Goal: Navigation & Orientation: Find specific page/section

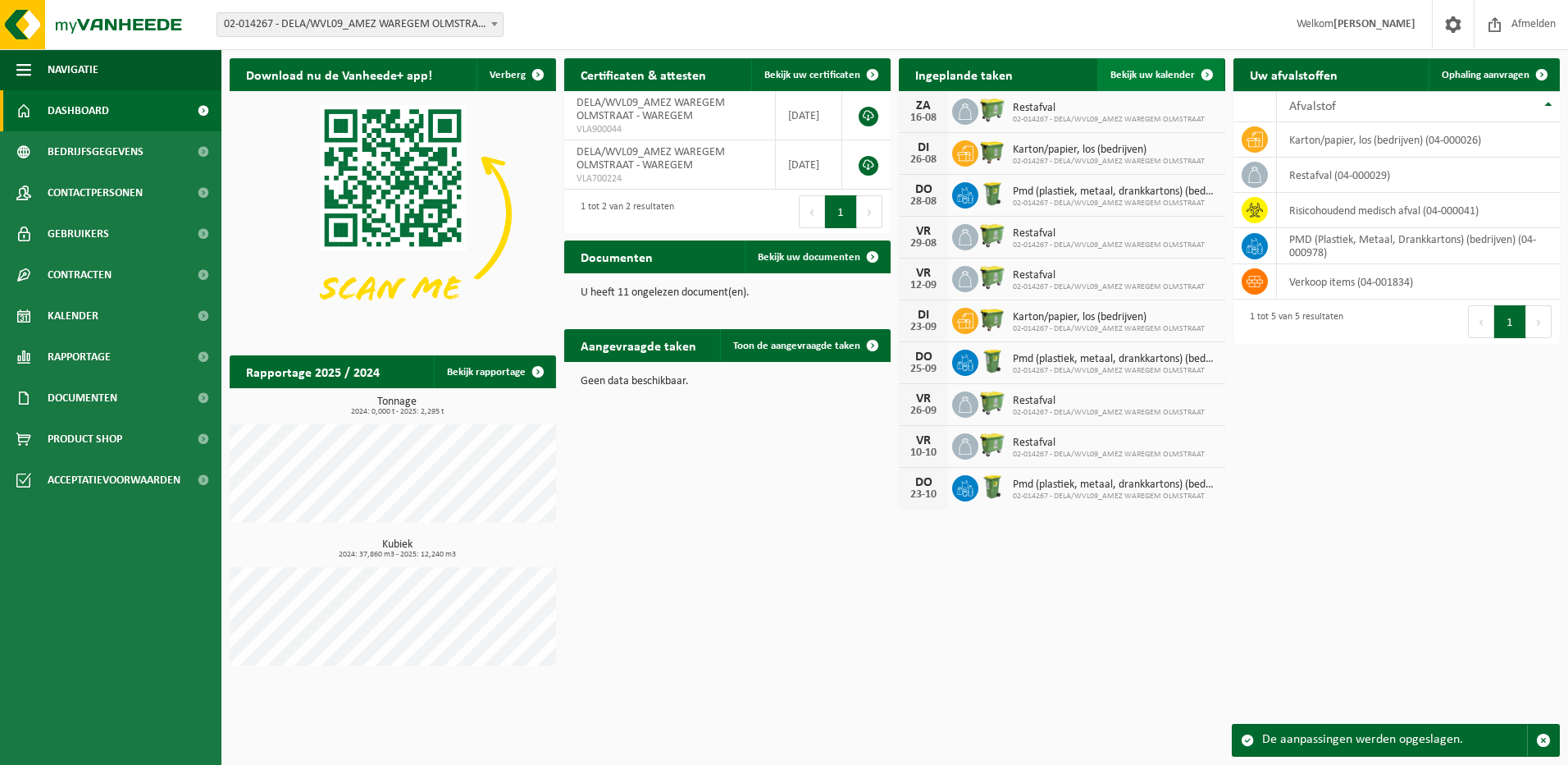
click at [1206, 76] on span at bounding box center [1207, 74] width 33 height 33
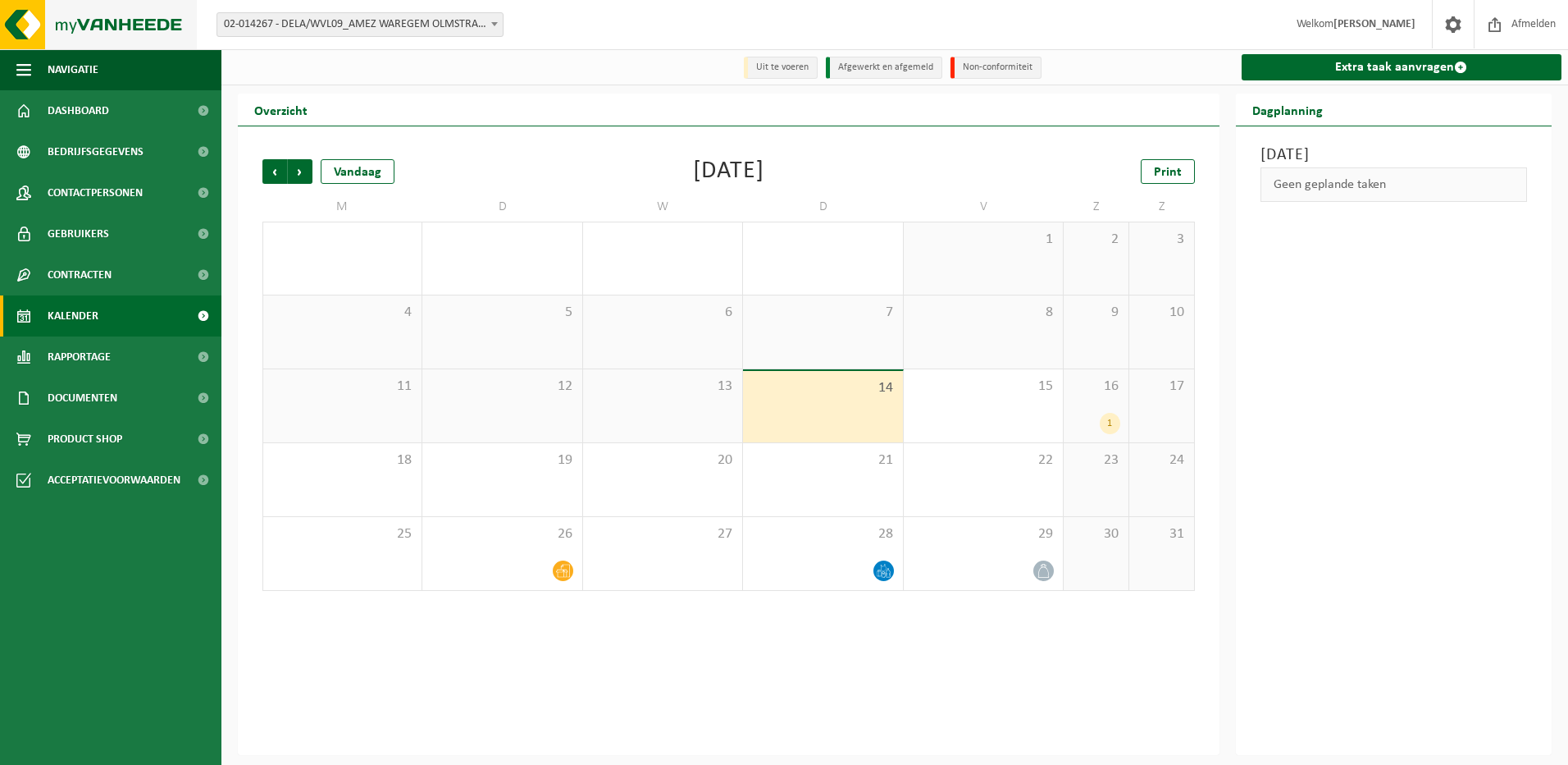
click at [124, 26] on img at bounding box center [98, 25] width 196 height 49
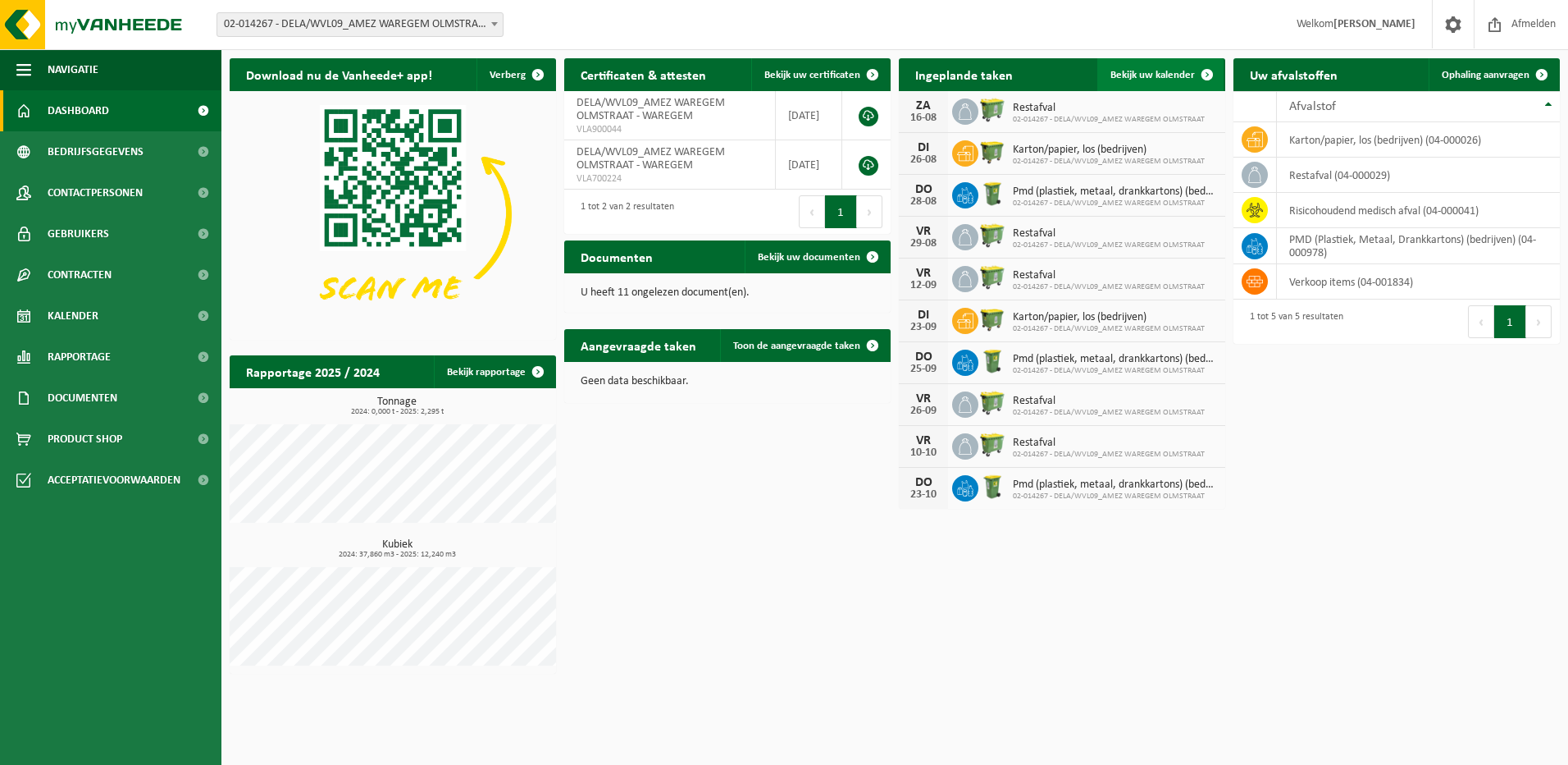
click at [1203, 74] on span at bounding box center [1207, 74] width 33 height 33
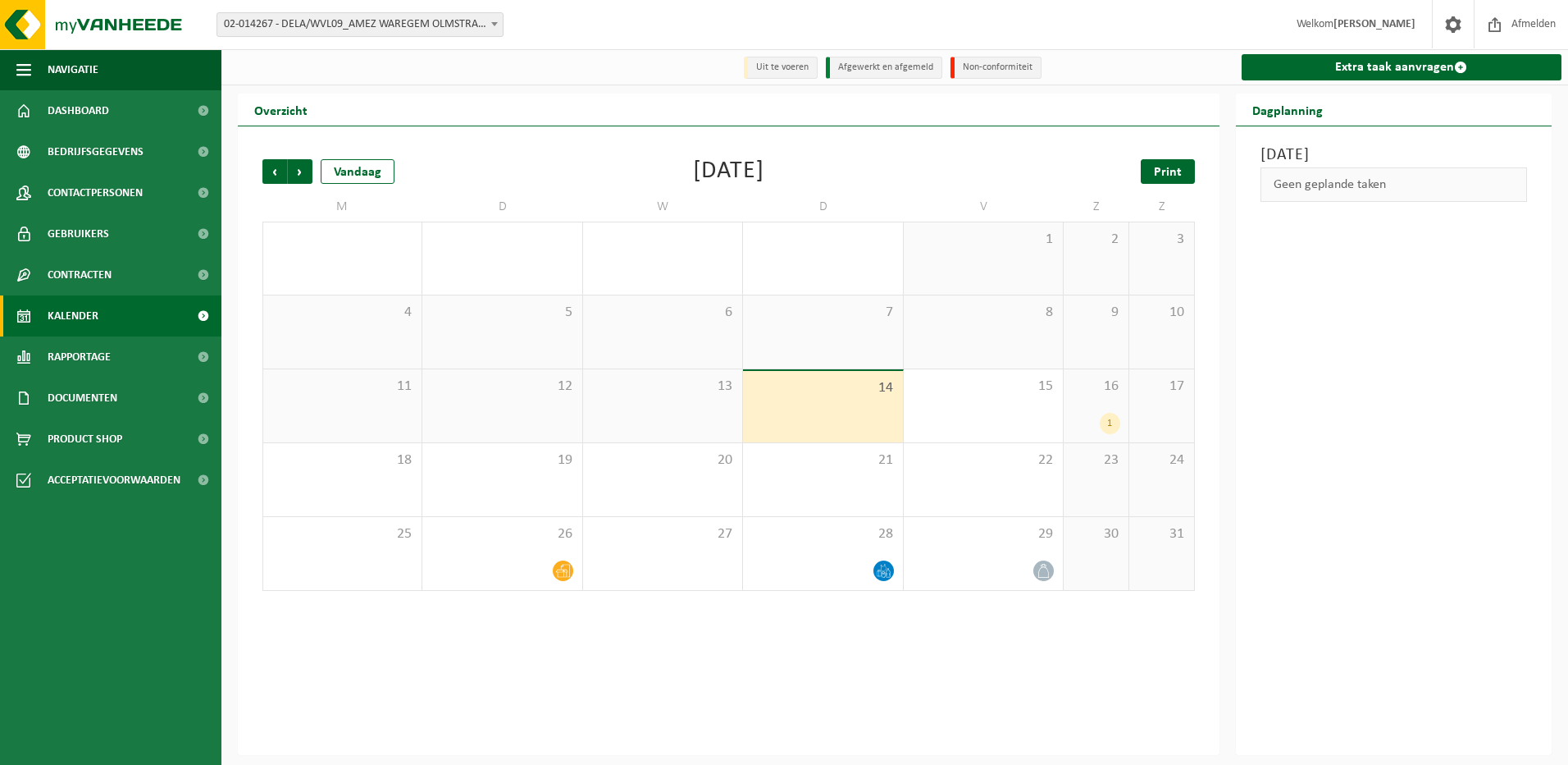
click at [1180, 175] on span "Print" at bounding box center [1168, 172] width 28 height 13
click at [304, 173] on span "Volgende" at bounding box center [300, 172] width 25 height 25
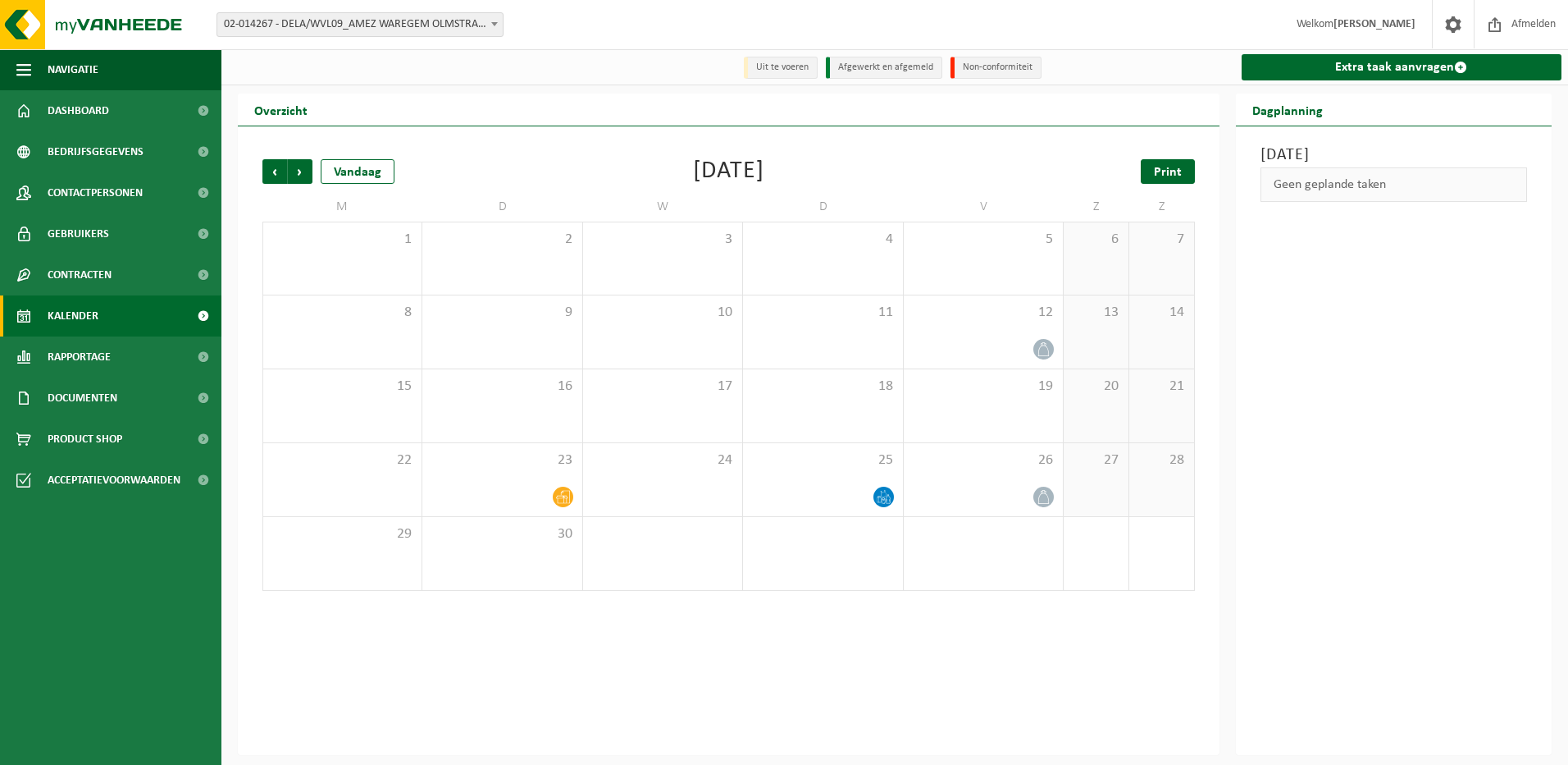
click at [1157, 175] on span "Print" at bounding box center [1168, 172] width 28 height 13
click at [105, 30] on img at bounding box center [98, 25] width 196 height 49
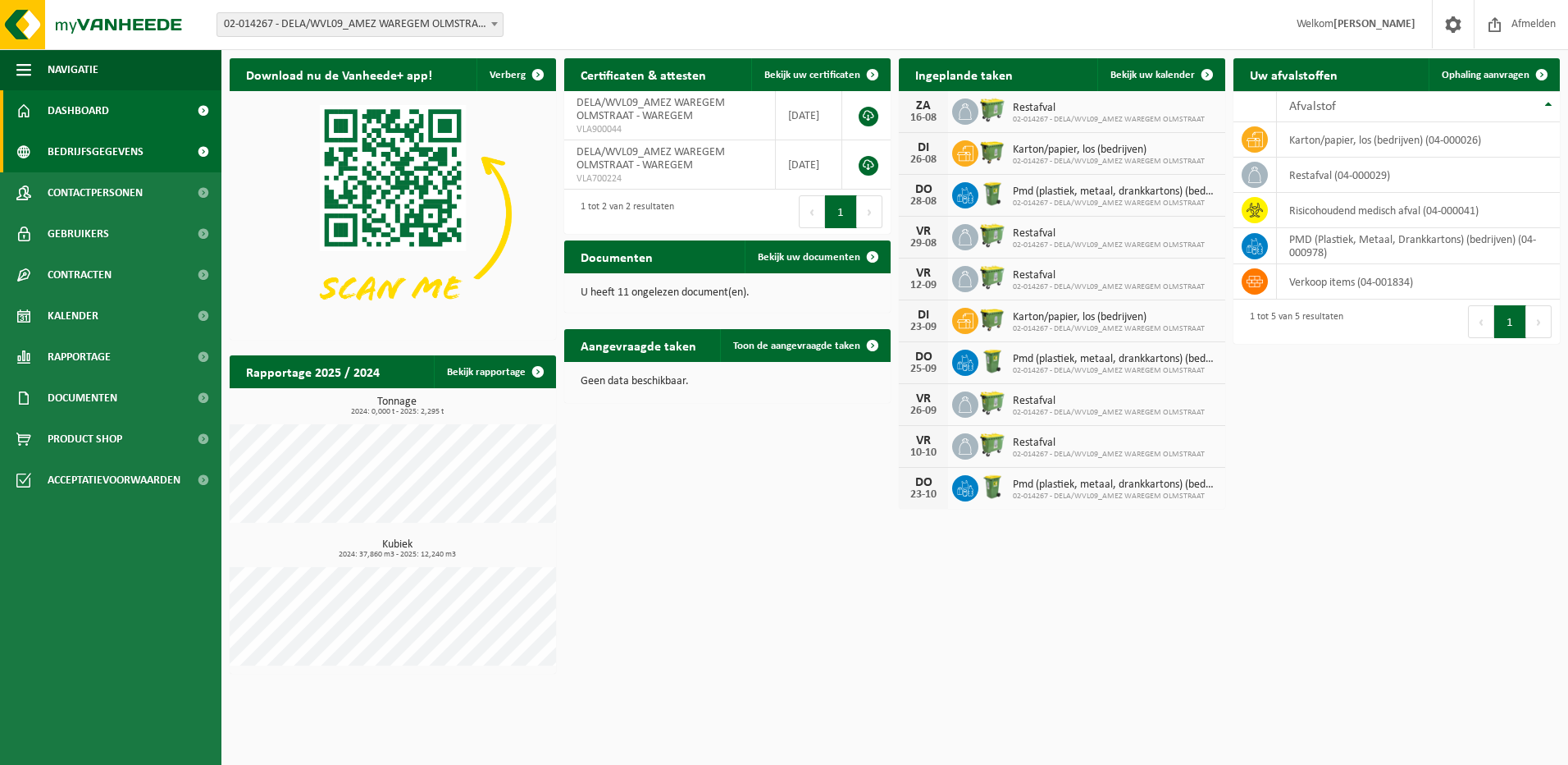
click at [102, 155] on span "Bedrijfsgegevens" at bounding box center [95, 152] width 96 height 41
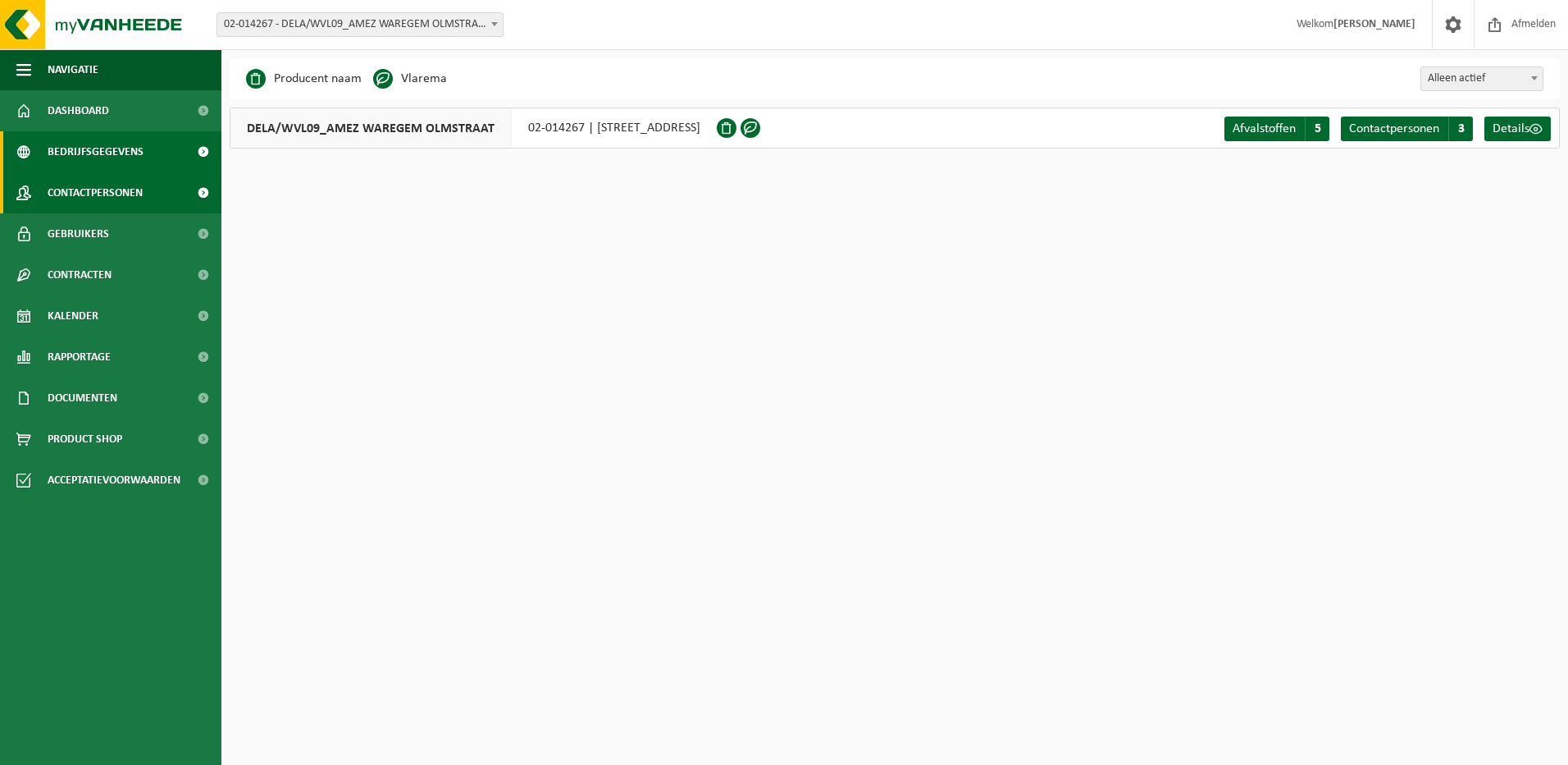
click at [97, 197] on span "Contactpersonen" at bounding box center [95, 192] width 95 height 41
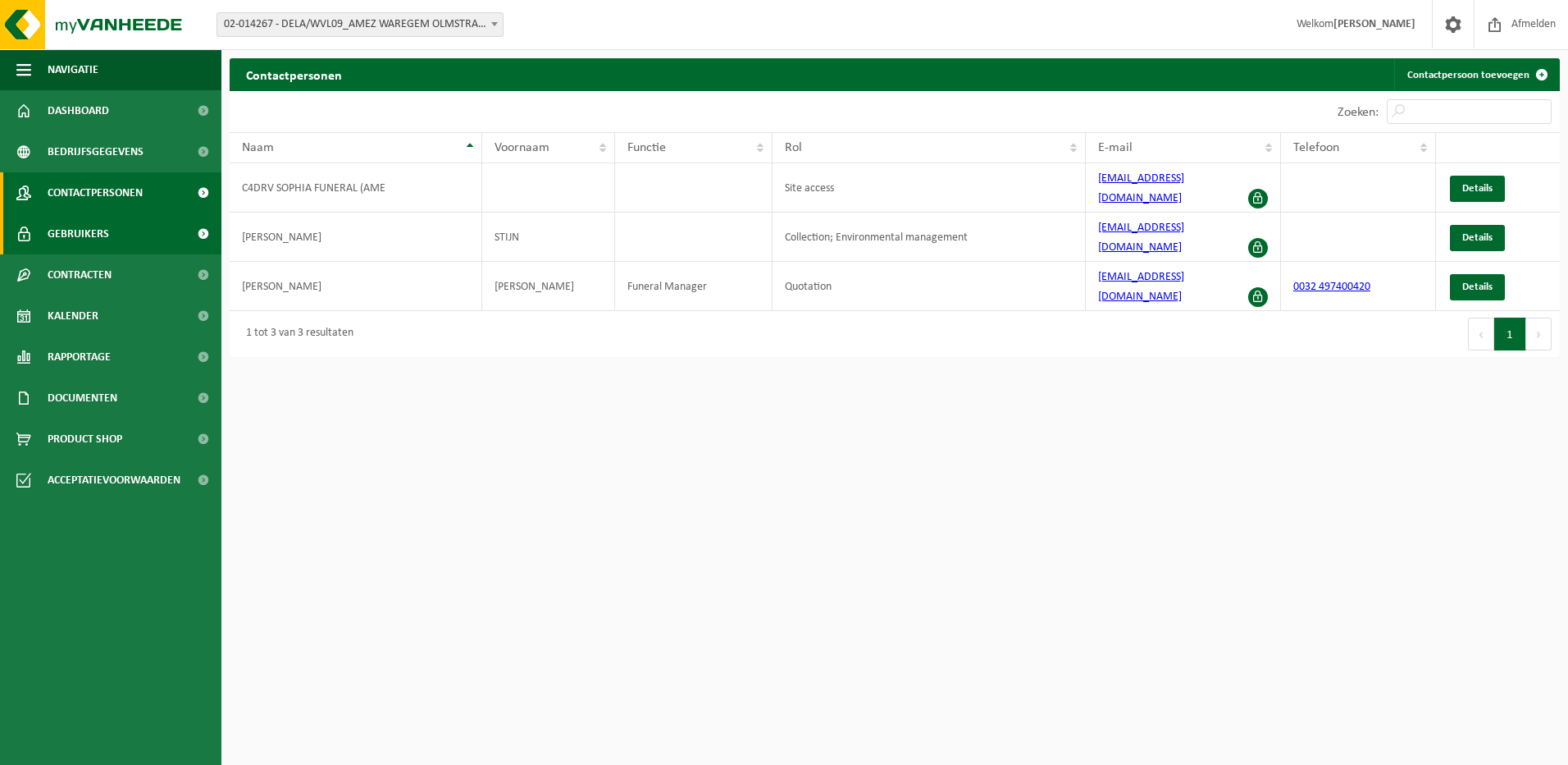
click at [92, 238] on span "Gebruikers" at bounding box center [78, 234] width 62 height 41
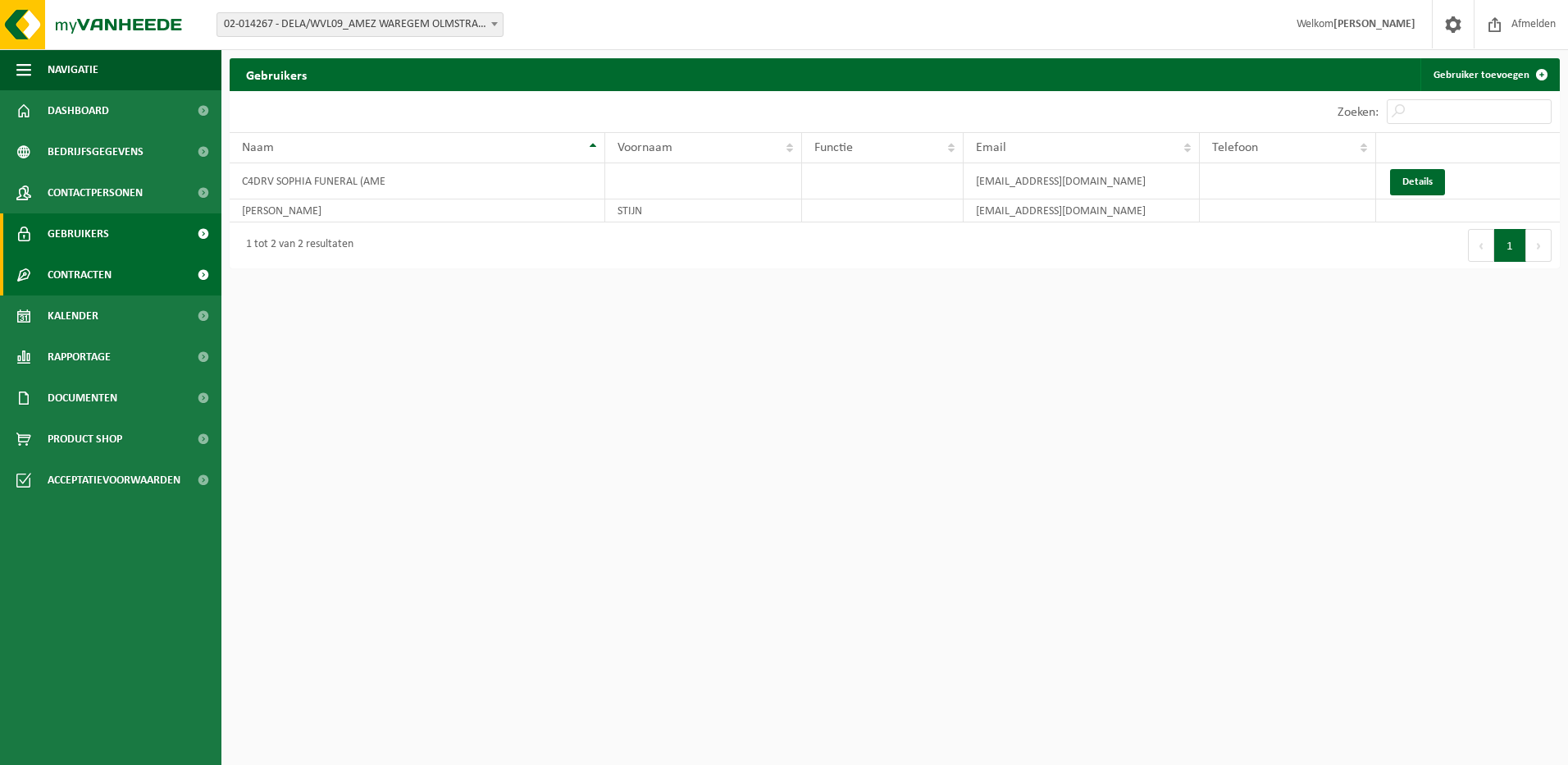
click at [98, 281] on span "Contracten" at bounding box center [79, 275] width 64 height 41
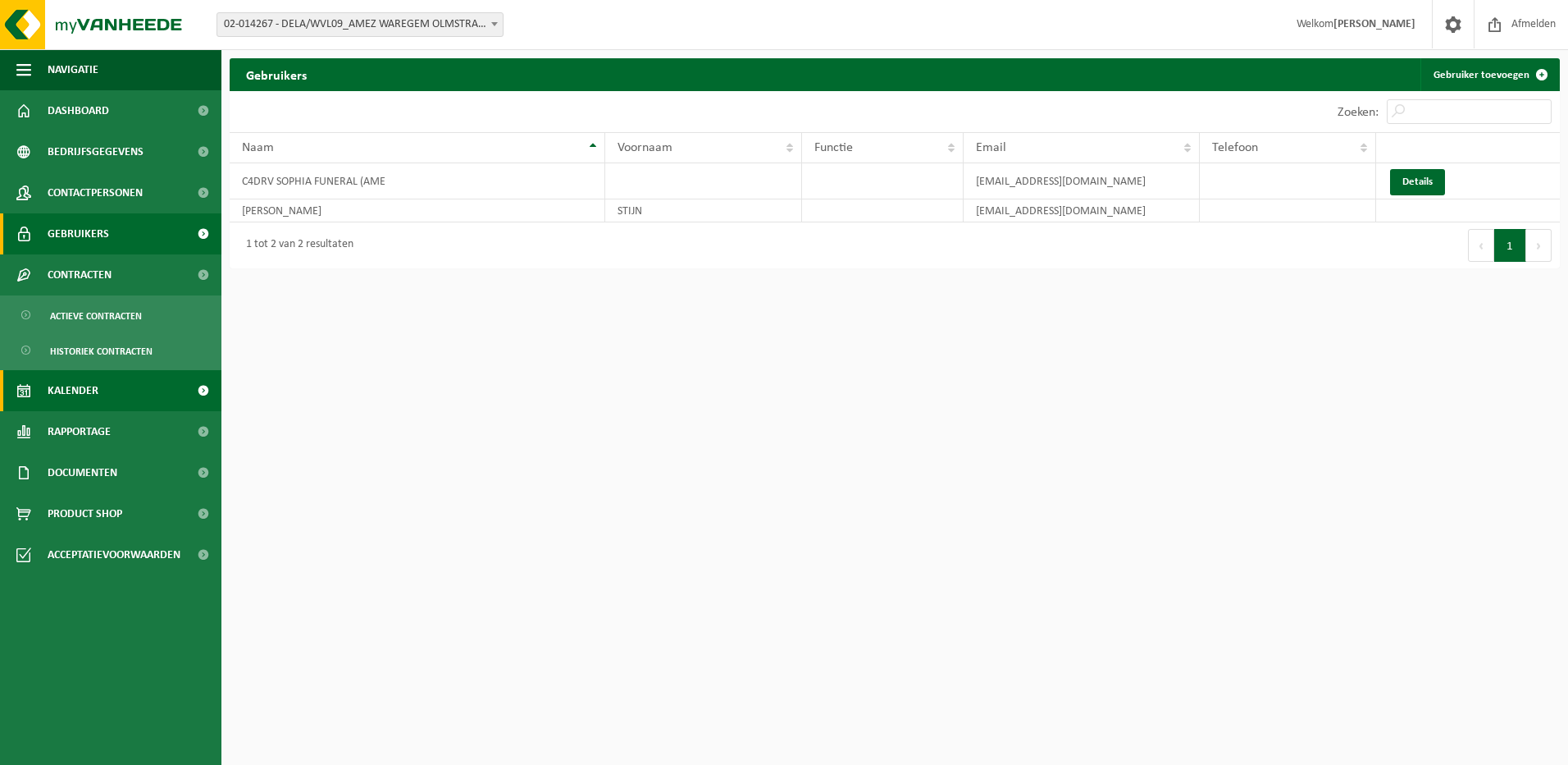
click at [101, 397] on link "Kalender" at bounding box center [110, 390] width 221 height 41
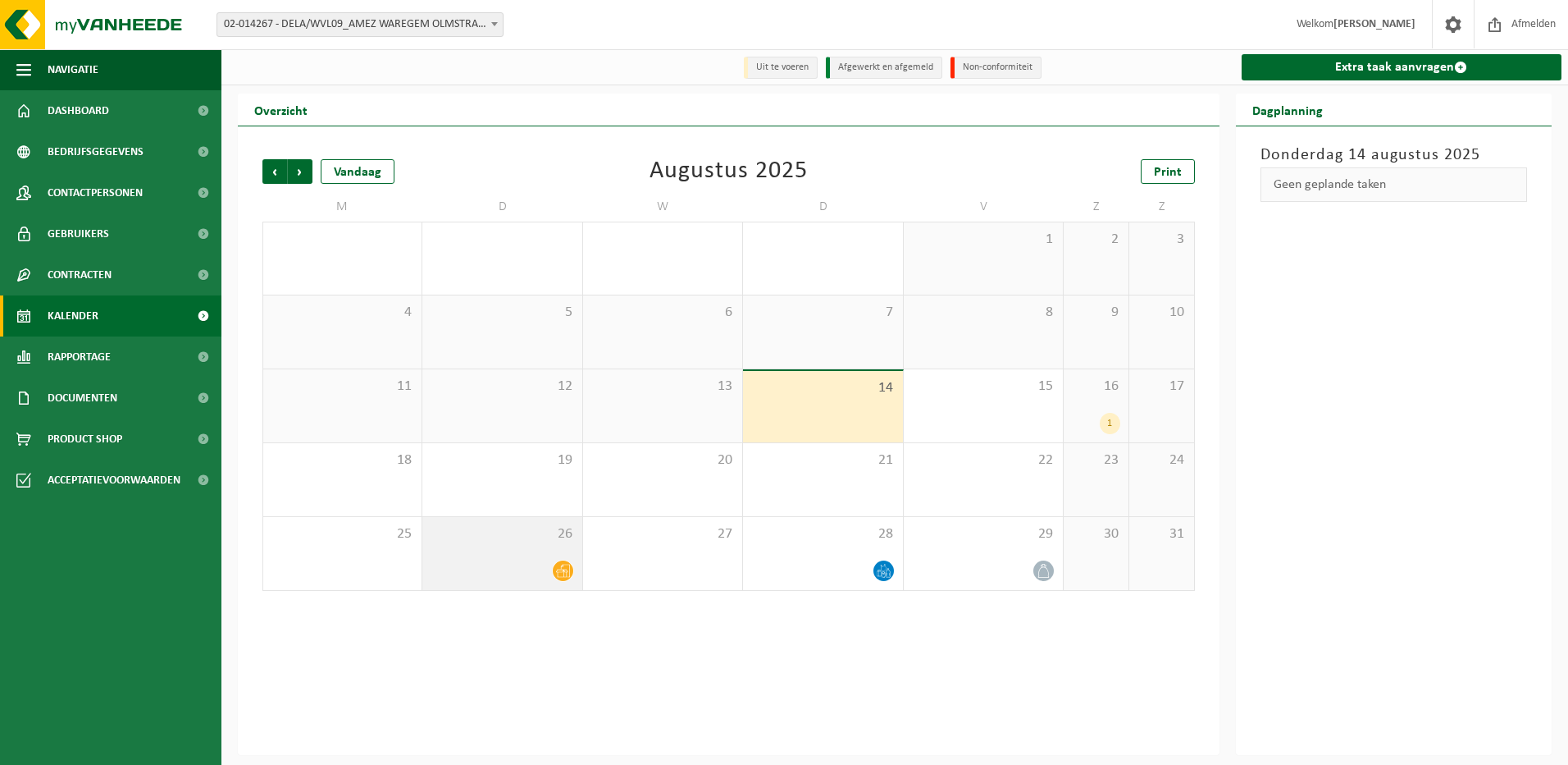
click at [560, 564] on span at bounding box center [562, 570] width 20 height 20
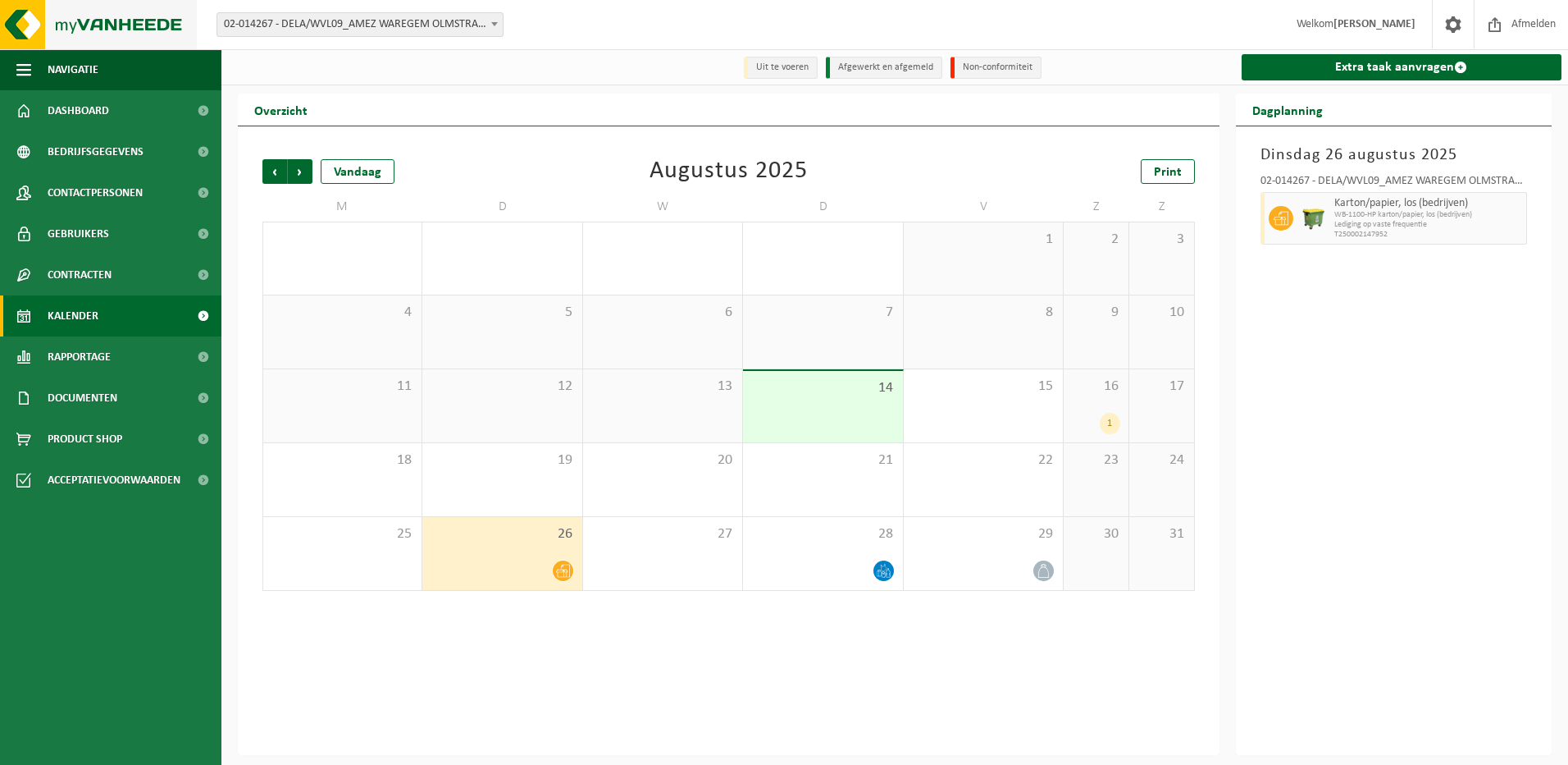
click at [131, 23] on img at bounding box center [98, 25] width 196 height 49
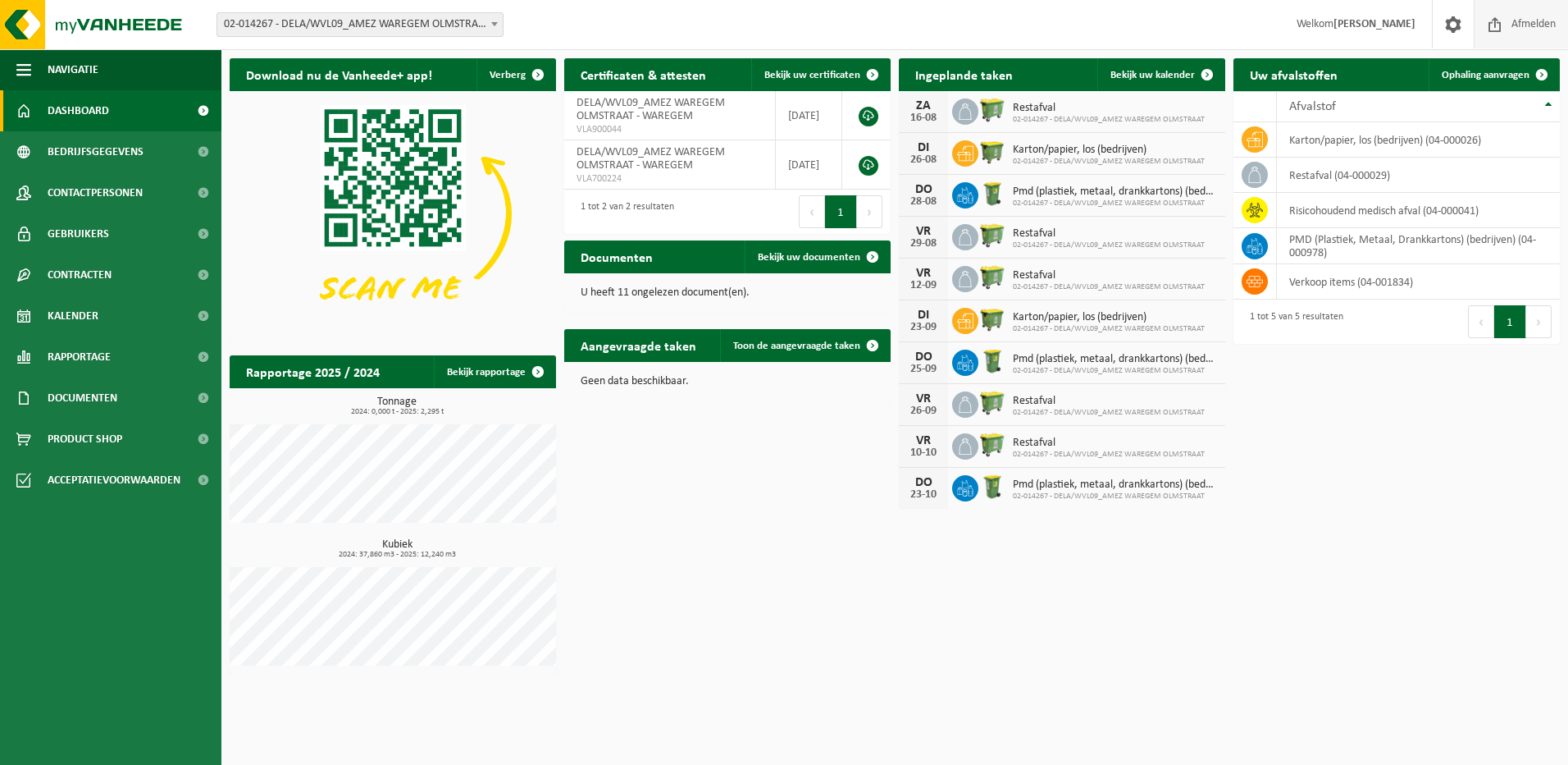
click at [1540, 19] on span "Afmelden" at bounding box center [1534, 24] width 53 height 48
click at [1537, 23] on span "Afmelden" at bounding box center [1534, 24] width 53 height 48
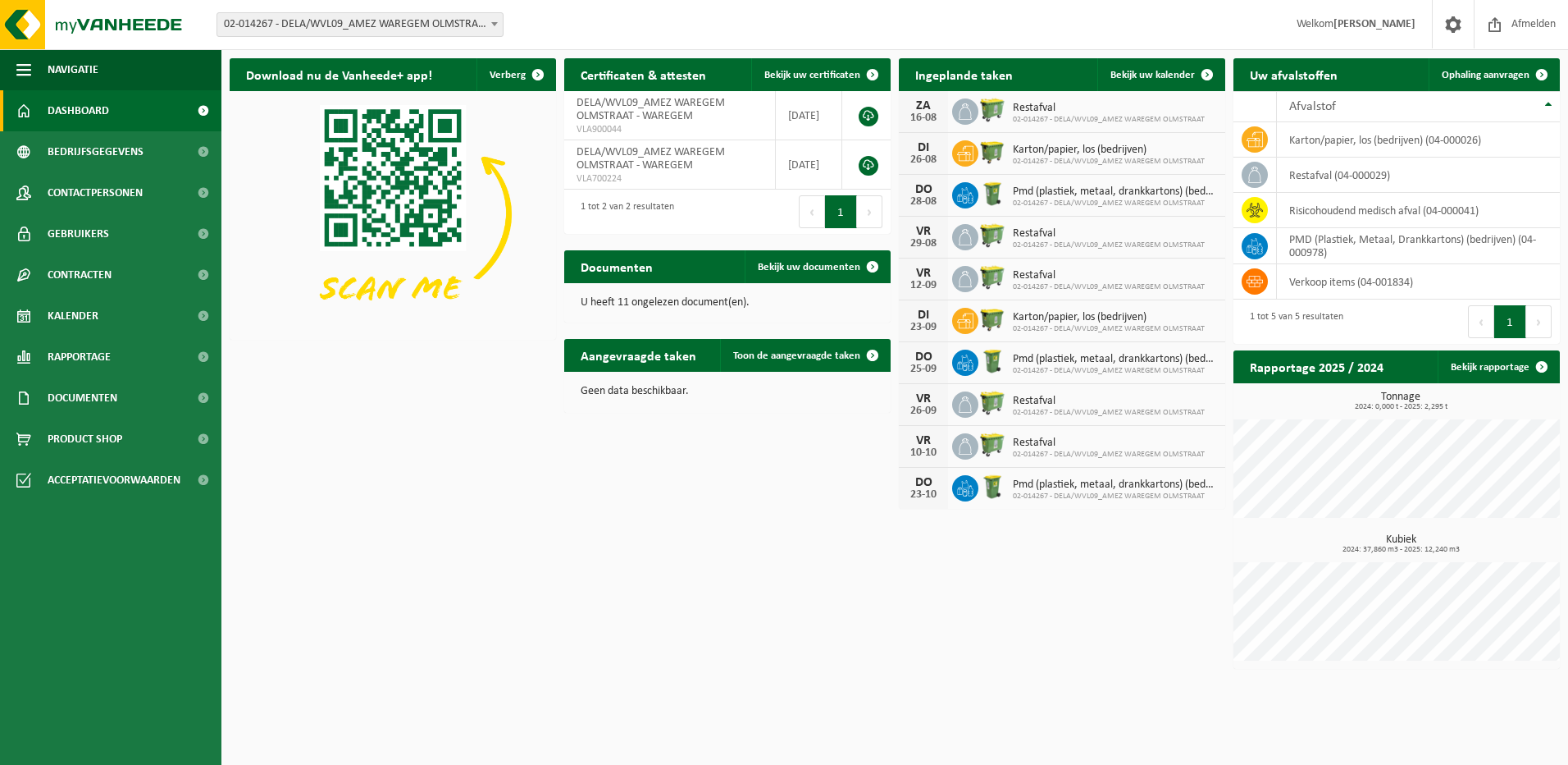
click at [935, 614] on div "Download nu de Vanheede+ app! Verberg Certificaten & attesten Bekijk uw certifi…" at bounding box center [894, 363] width 1338 height 627
click at [694, 305] on p "U heeft 11 ongelezen document(en)." at bounding box center [727, 302] width 293 height 11
click at [873, 267] on span at bounding box center [872, 266] width 33 height 33
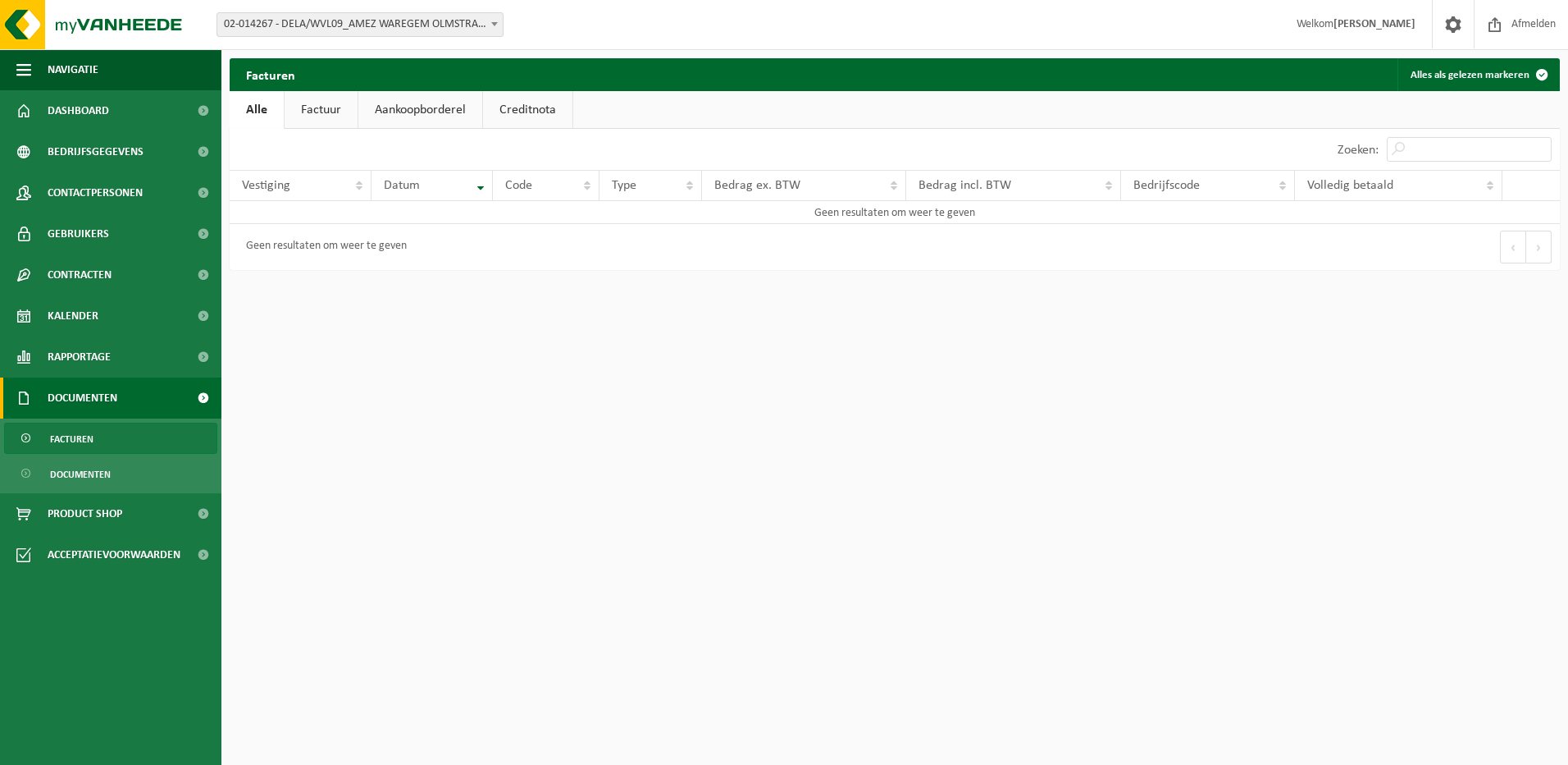
click at [338, 109] on link "Factuur" at bounding box center [321, 109] width 73 height 38
click at [399, 102] on link "Aankoopborderel" at bounding box center [422, 109] width 124 height 38
click at [514, 112] on link "Creditnota" at bounding box center [535, 109] width 89 height 38
click at [100, 112] on span "Dashboard" at bounding box center [78, 110] width 62 height 41
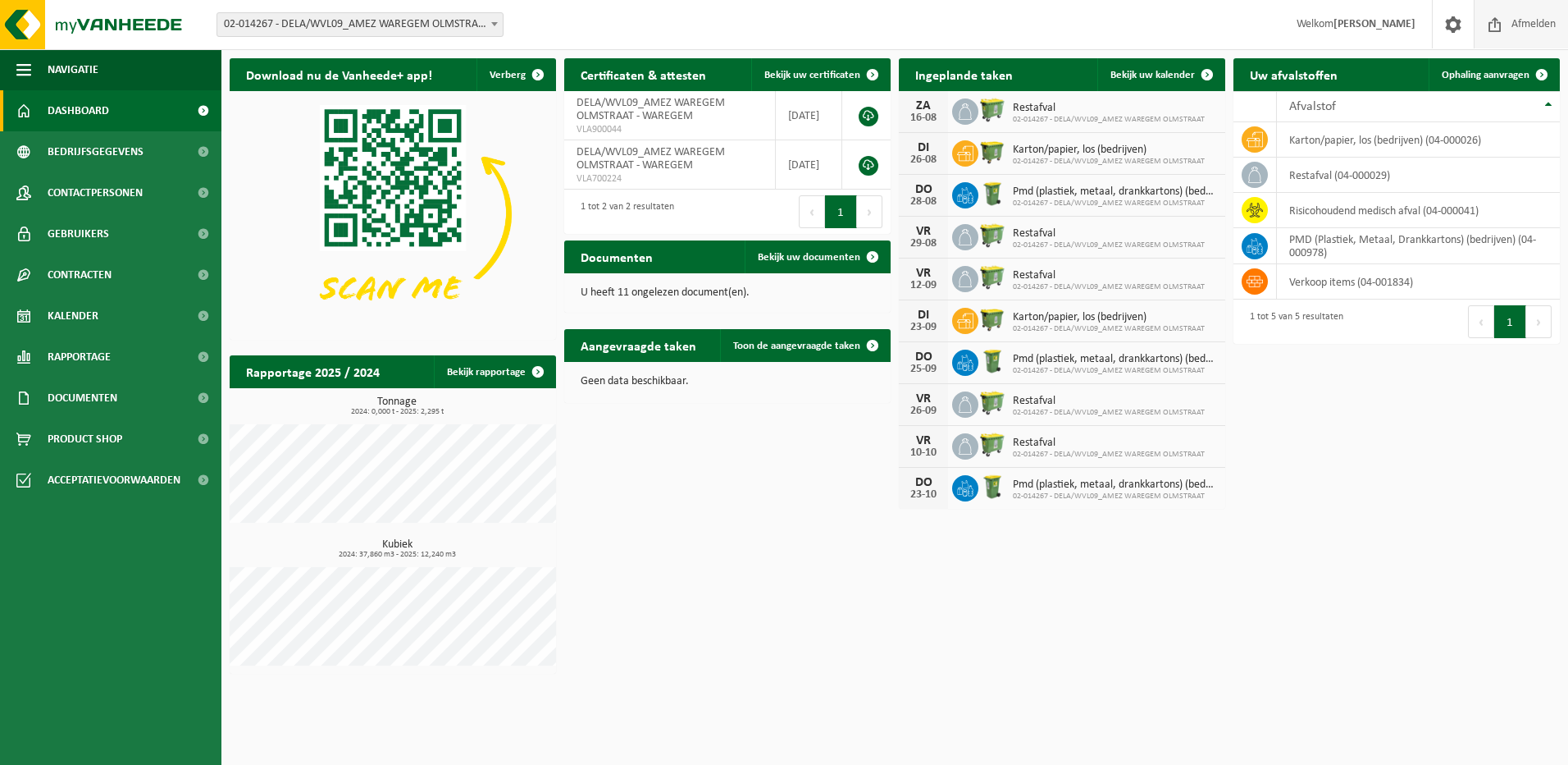
click at [1529, 17] on span "Afmelden" at bounding box center [1534, 24] width 53 height 48
